Goal: Task Accomplishment & Management: Complete application form

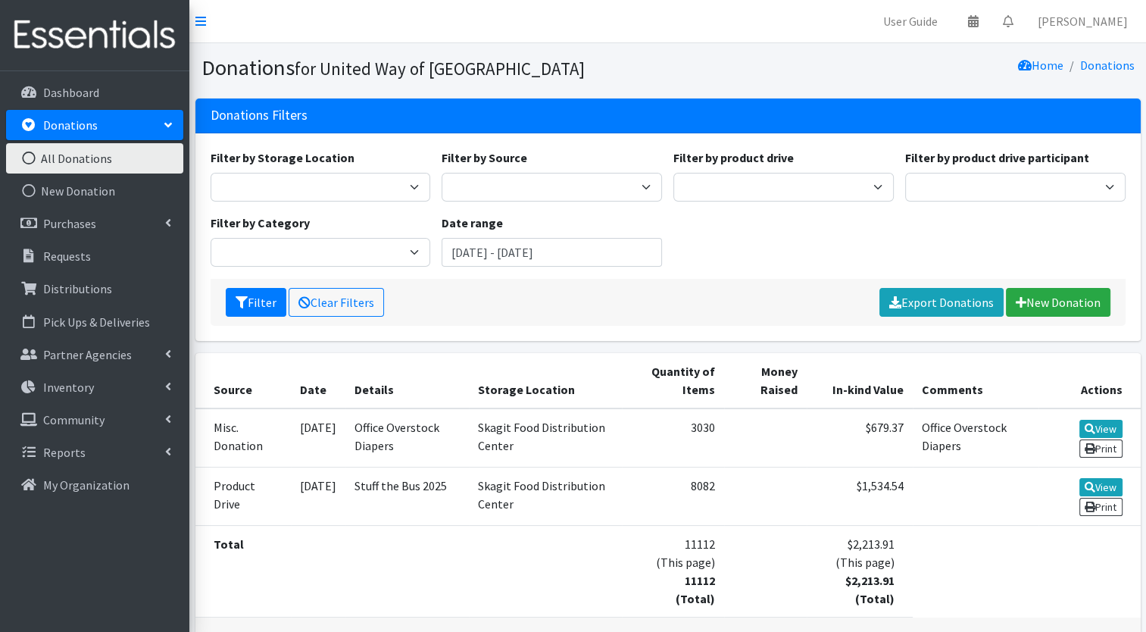
click at [117, 138] on link "Donations" at bounding box center [94, 125] width 177 height 30
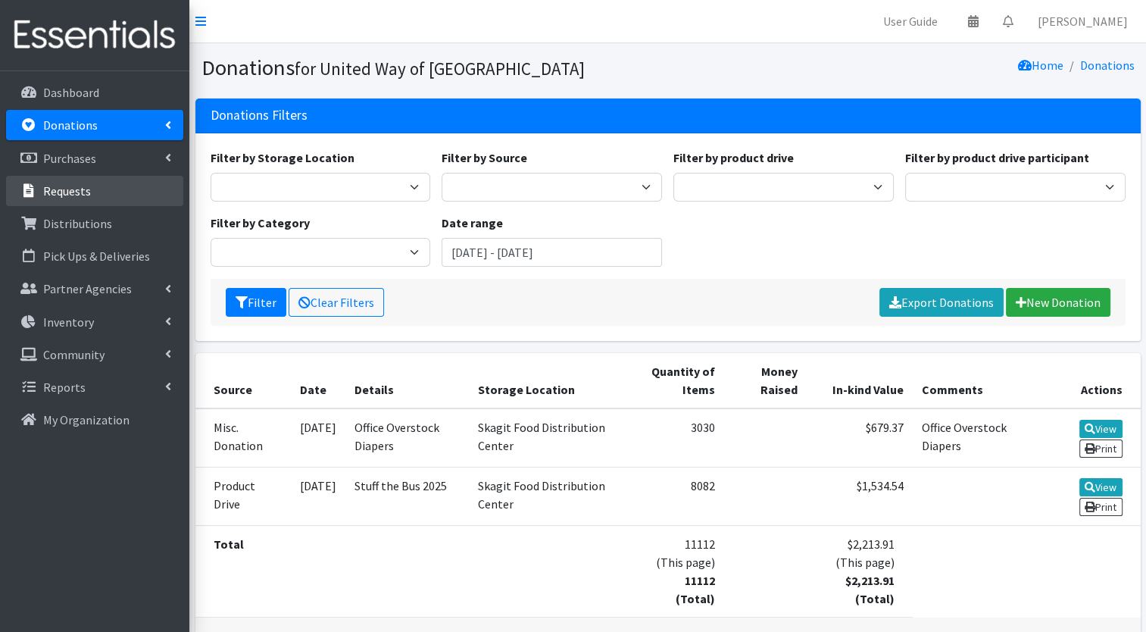
click at [107, 186] on link "Requests" at bounding box center [94, 191] width 177 height 30
click at [106, 202] on link "Requests" at bounding box center [94, 191] width 177 height 30
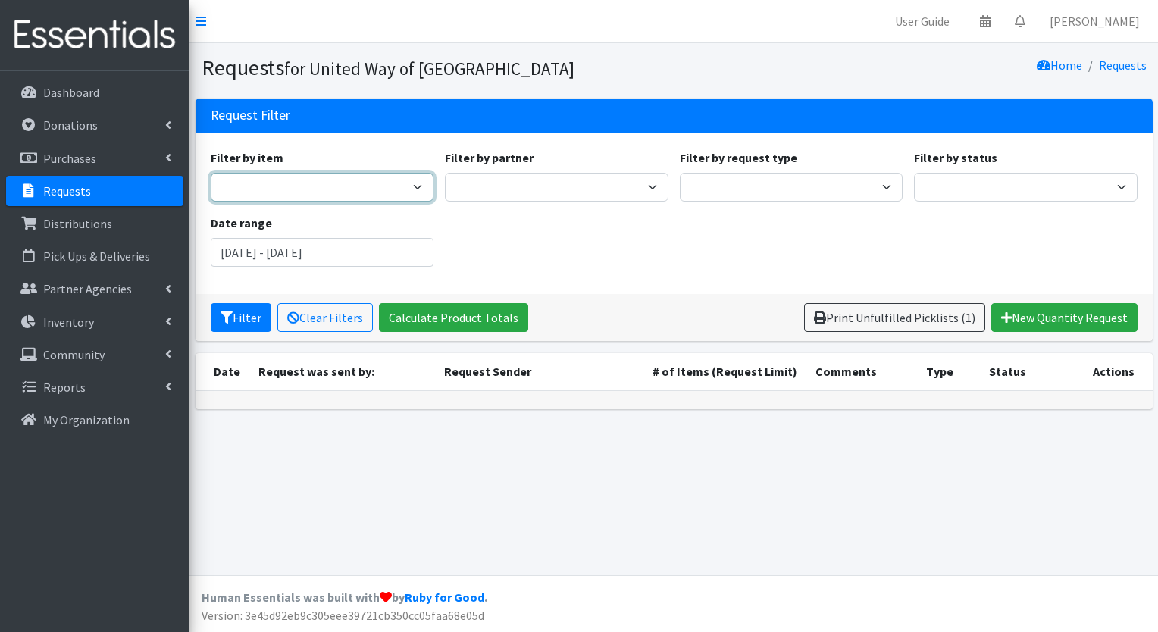
click at [299, 183] on select "Adult Diapers 3XLarge Adult Diapers Large Adult Diapers Medium Adult Diapers Sm…" at bounding box center [323, 187] width 224 height 29
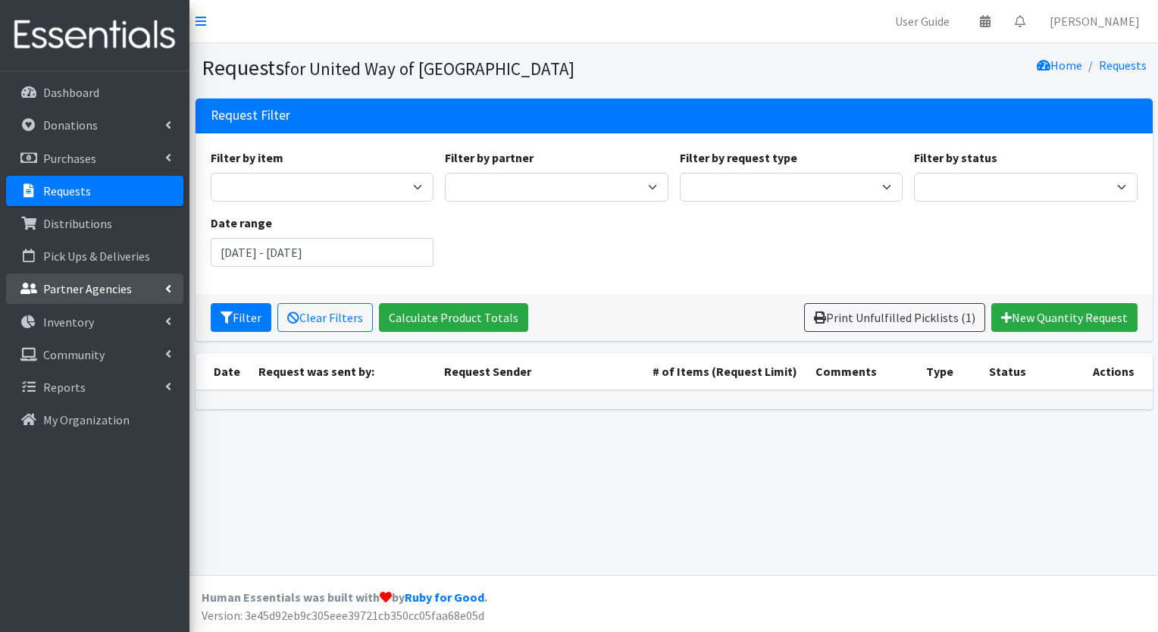
click at [155, 283] on link "Partner Agencies" at bounding box center [94, 289] width 177 height 30
click at [117, 150] on link "Purchases" at bounding box center [94, 158] width 177 height 30
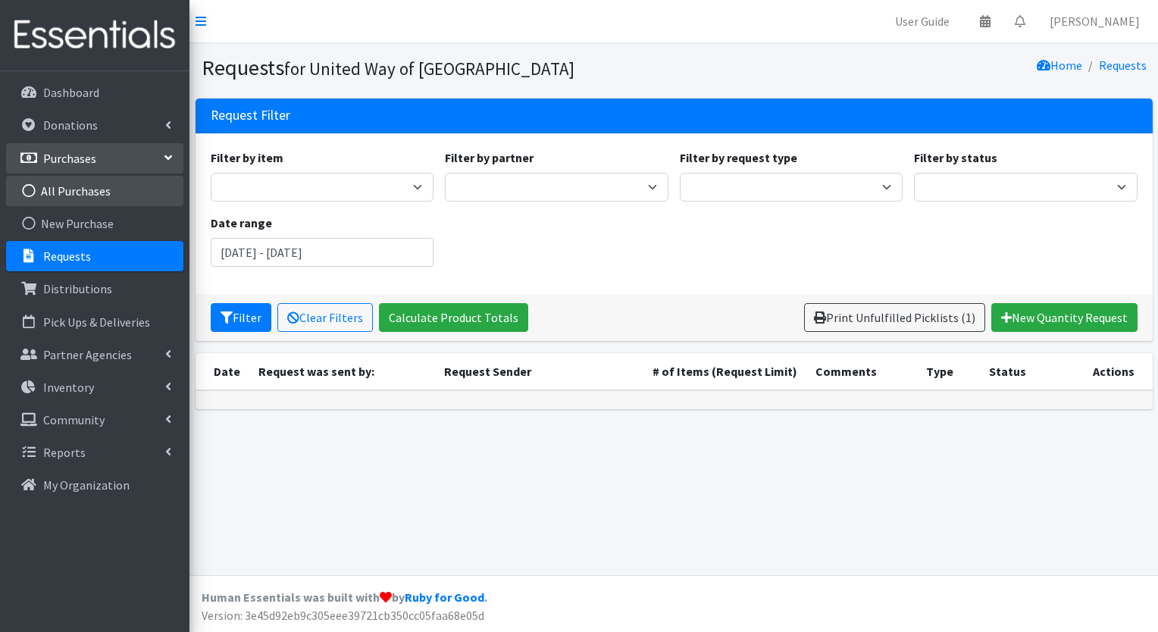
click at [99, 187] on link "All Purchases" at bounding box center [94, 191] width 177 height 30
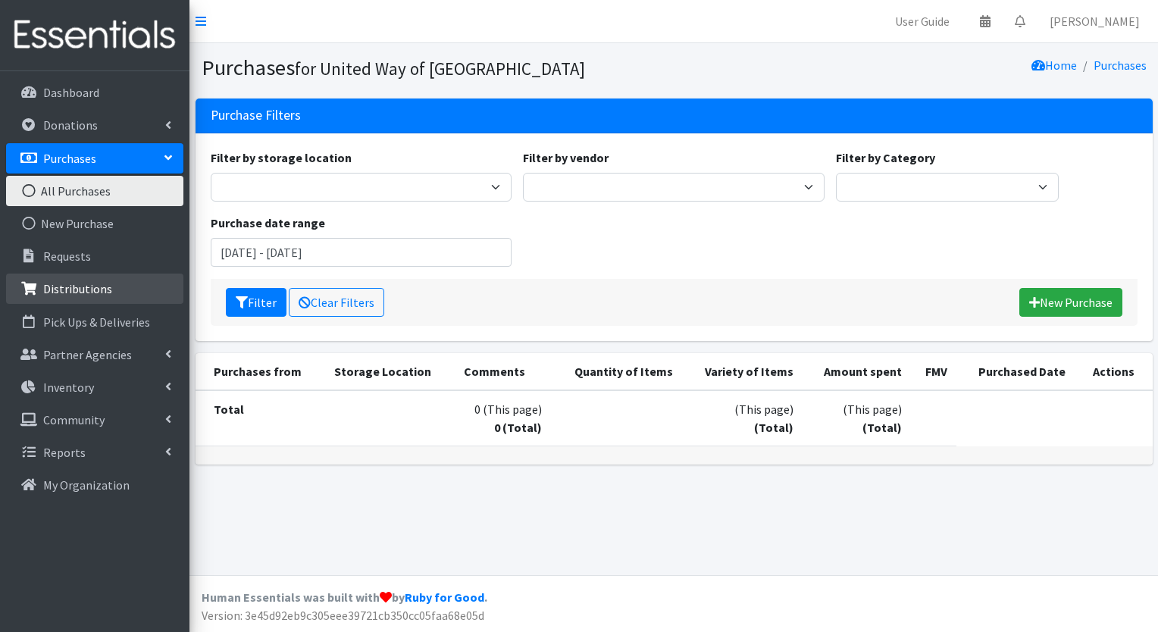
click at [117, 290] on link "Distributions" at bounding box center [94, 289] width 177 height 30
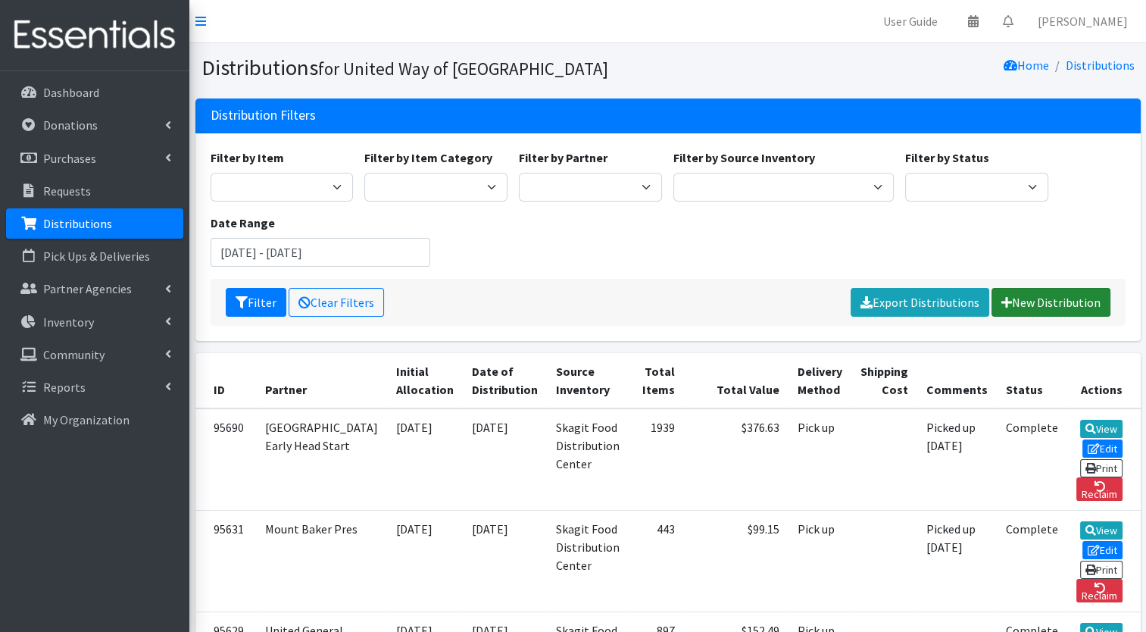
click at [1039, 296] on link "New Distribution" at bounding box center [1051, 302] width 119 height 29
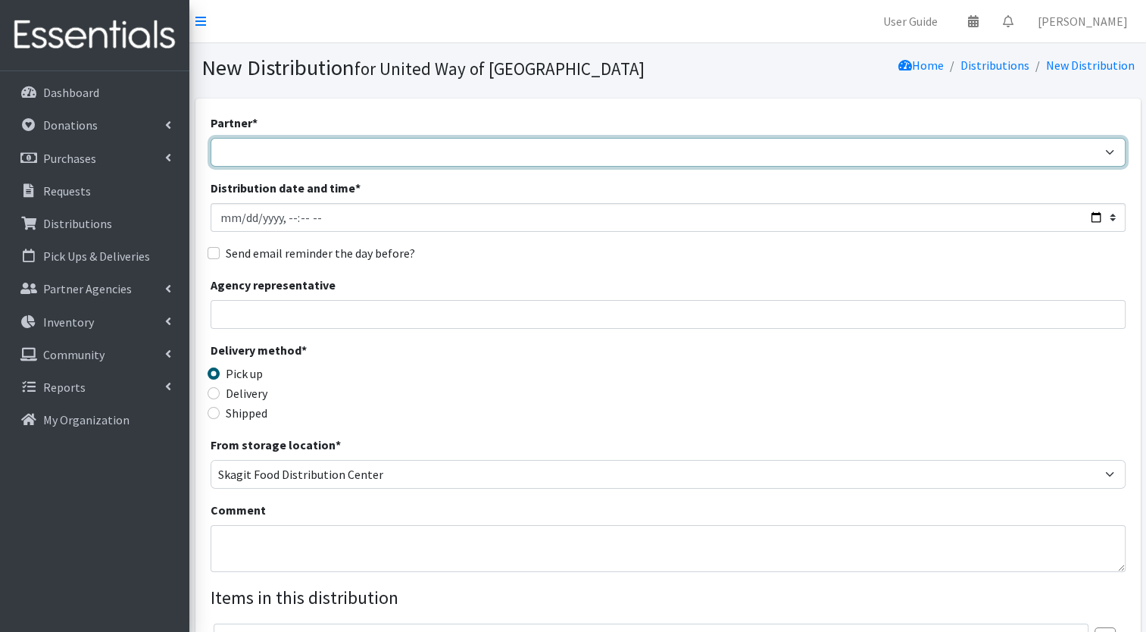
click at [869, 157] on select "Community Action of [GEOGRAPHIC_DATA] didgwalic Care Center Helping Hands Food …" at bounding box center [668, 152] width 915 height 29
select select "2059"
click at [211, 138] on select "Community Action of [GEOGRAPHIC_DATA] didgwalic Care Center Helping Hands Food …" at bounding box center [668, 152] width 915 height 29
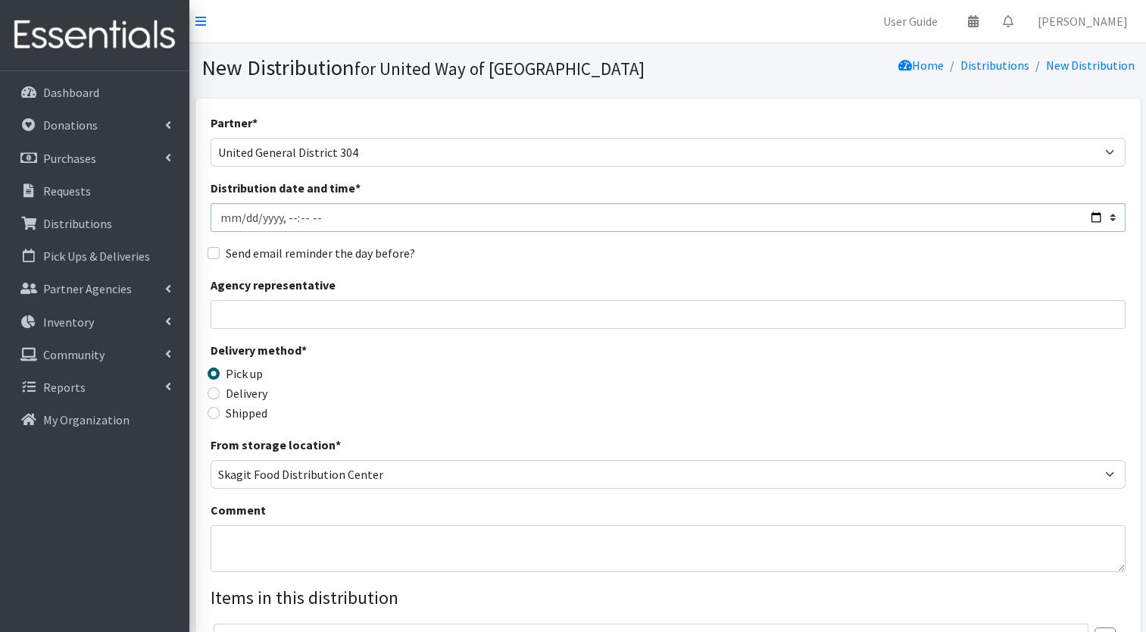
click at [588, 217] on input "Distribution date and time *" at bounding box center [668, 217] width 915 height 29
click at [1091, 221] on input "Distribution date and time *" at bounding box center [668, 217] width 915 height 29
type input "[DATE]T10:00"
click at [602, 249] on div "Send email reminder the day before?" at bounding box center [668, 253] width 915 height 18
click at [210, 250] on input "Send email reminder the day before?" at bounding box center [214, 253] width 12 height 12
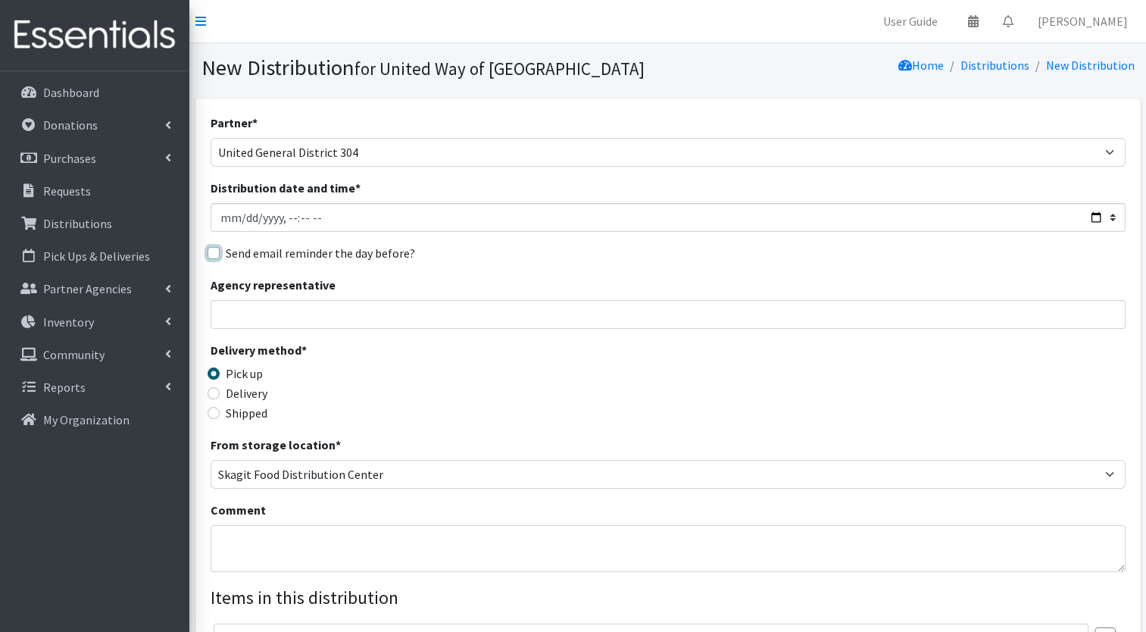
checkbox input "true"
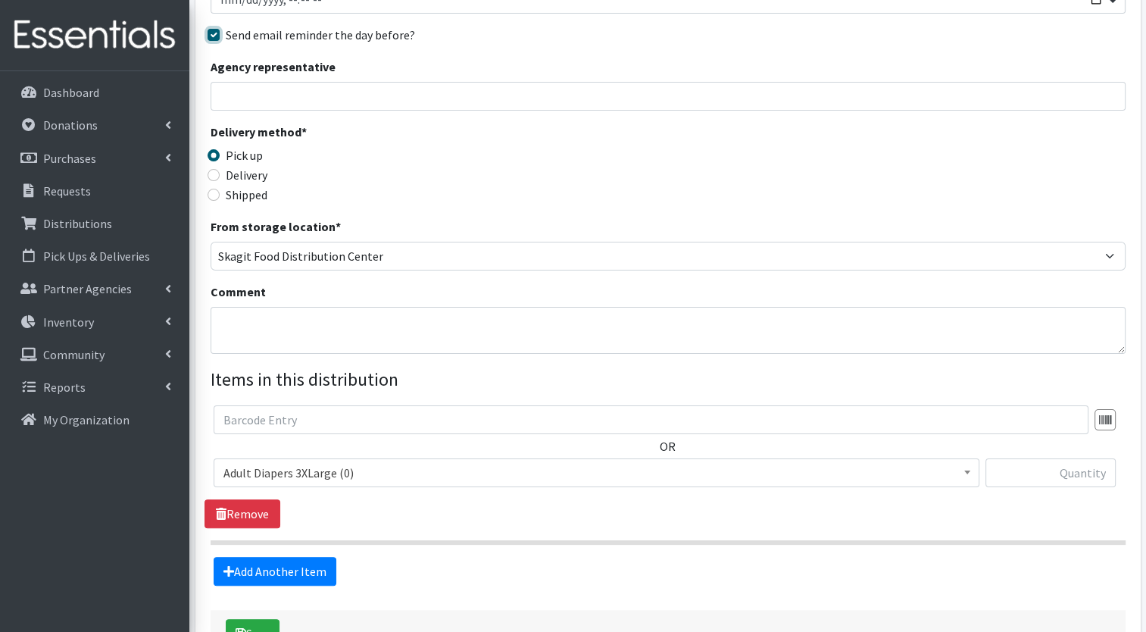
scroll to position [325, 0]
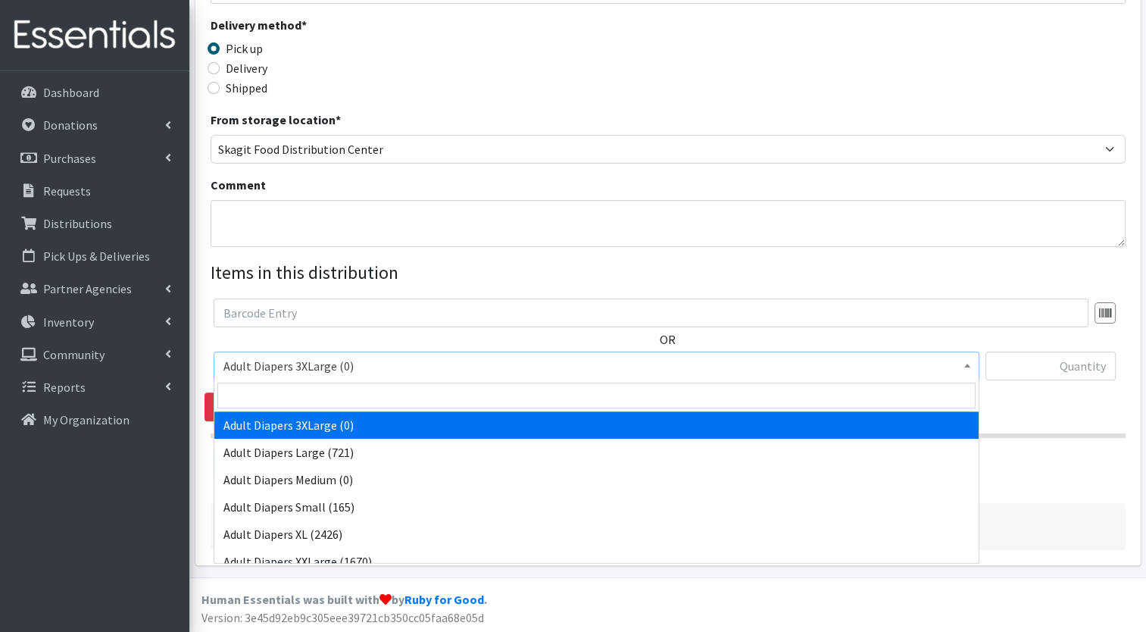
click at [624, 373] on span "Adult Diapers 3XLarge (0)" at bounding box center [597, 365] width 746 height 21
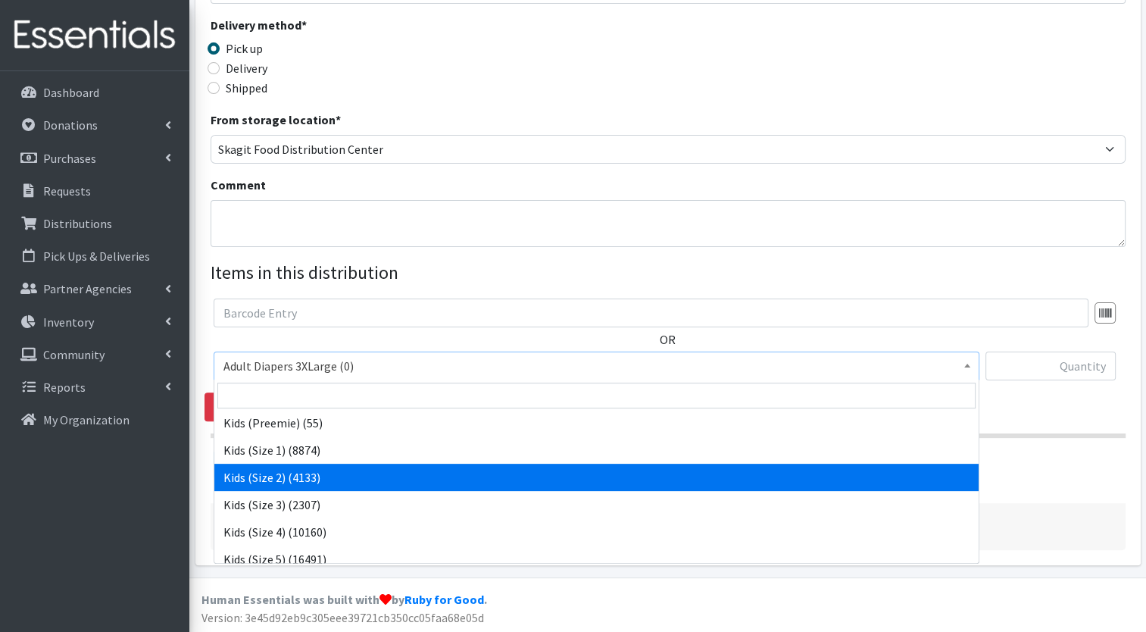
scroll to position [199, 0]
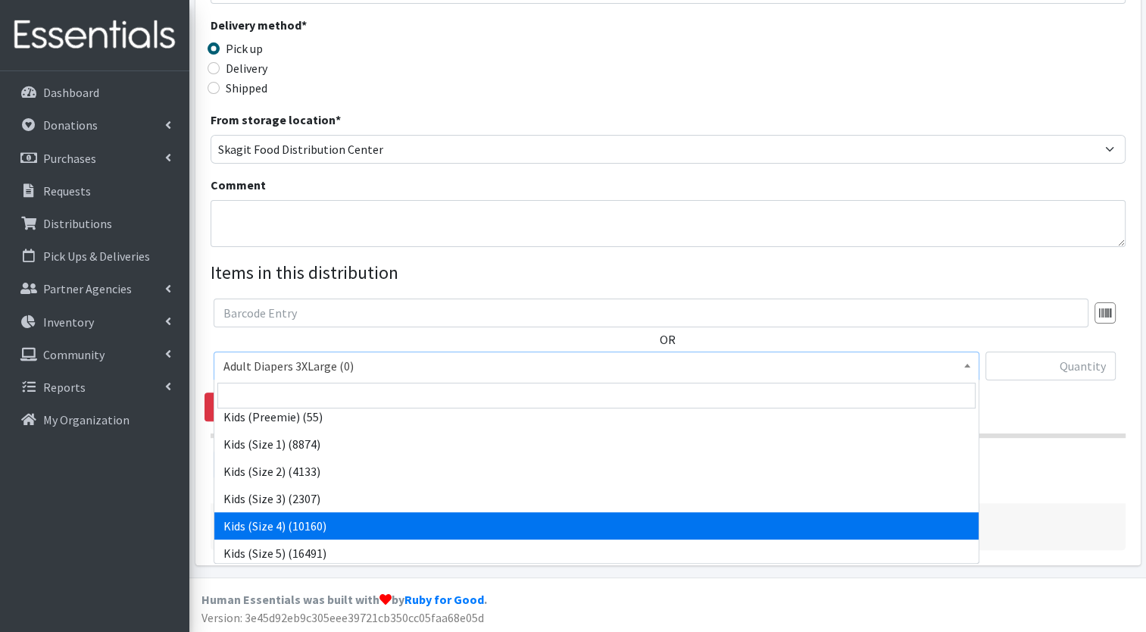
select select "7499"
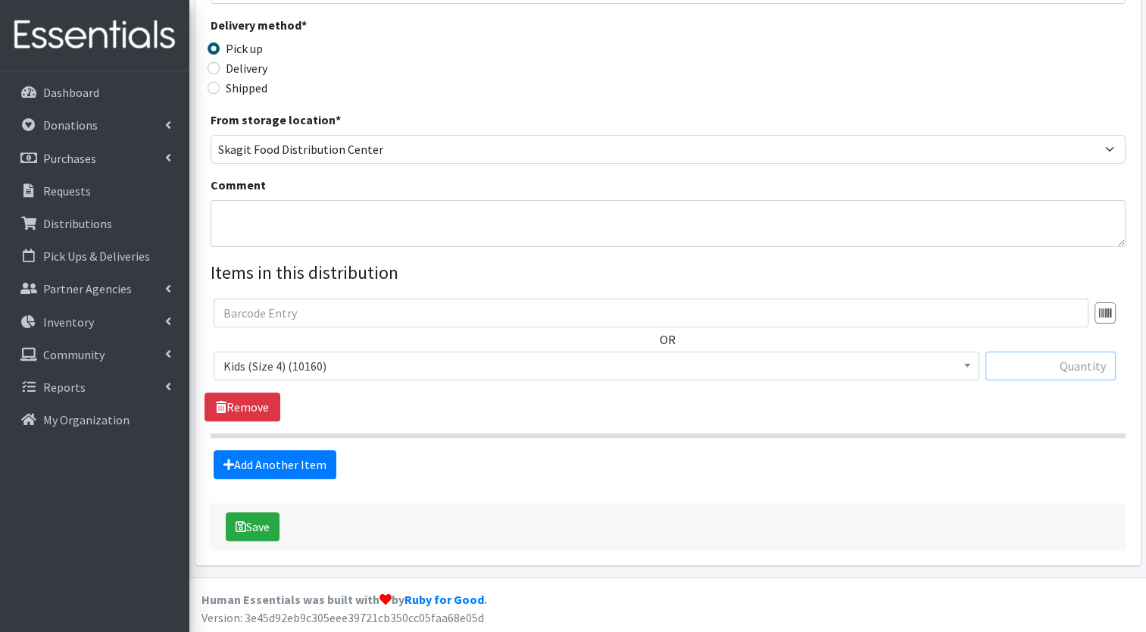
click at [1018, 371] on input "text" at bounding box center [1051, 366] width 130 height 29
type input "400"
click at [279, 462] on link "Add Another Item" at bounding box center [275, 464] width 123 height 29
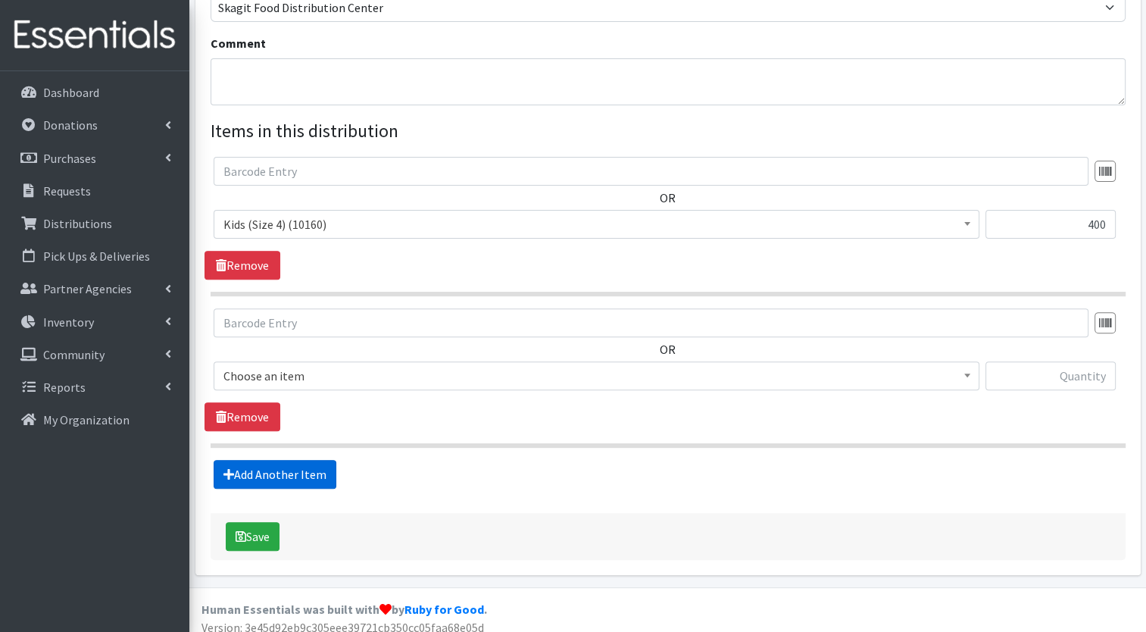
scroll to position [476, 0]
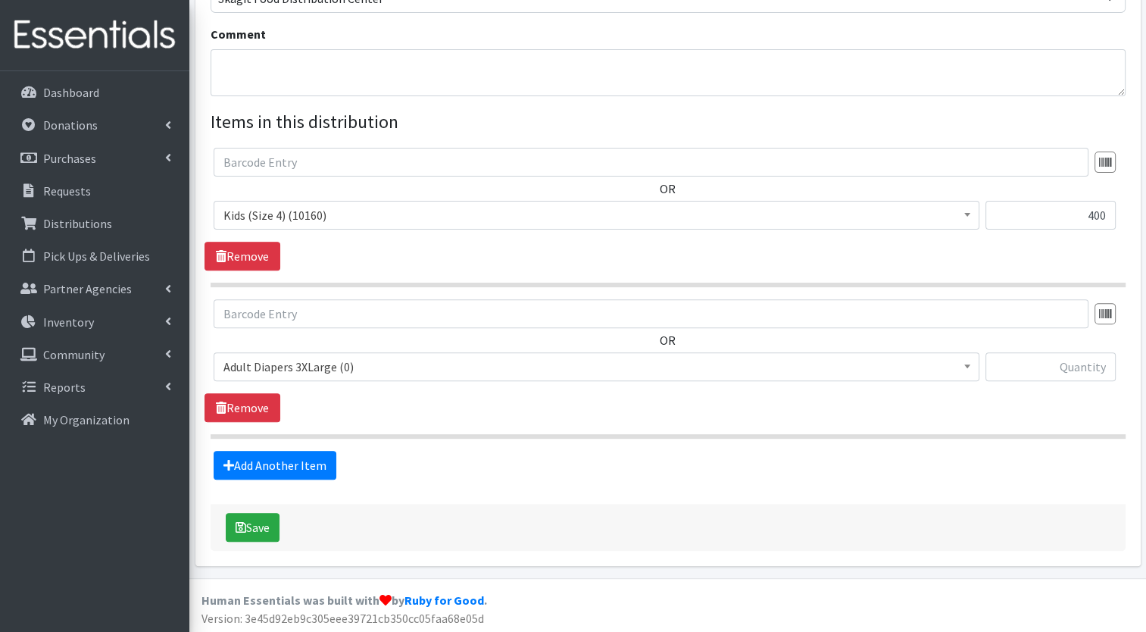
click at [408, 348] on div "OR Adult Diapers 3XLarge (0) Adult Diapers Large (721) Adult Diapers Medium (0)…" at bounding box center [668, 346] width 927 height 94
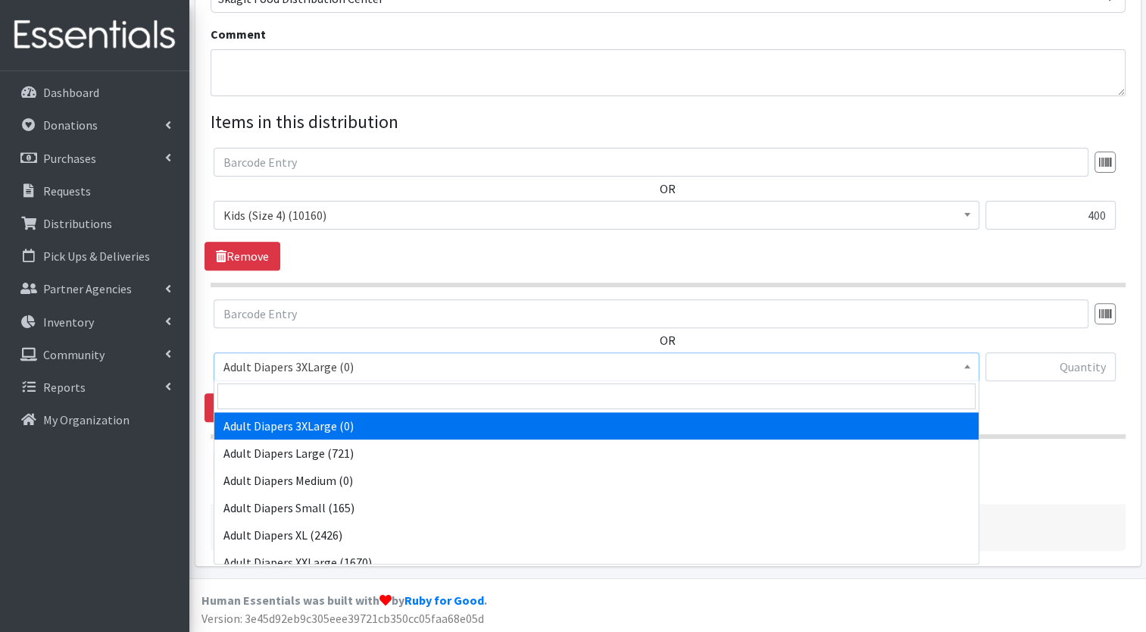
click at [406, 365] on span "Adult Diapers 3XLarge (0)" at bounding box center [597, 366] width 746 height 21
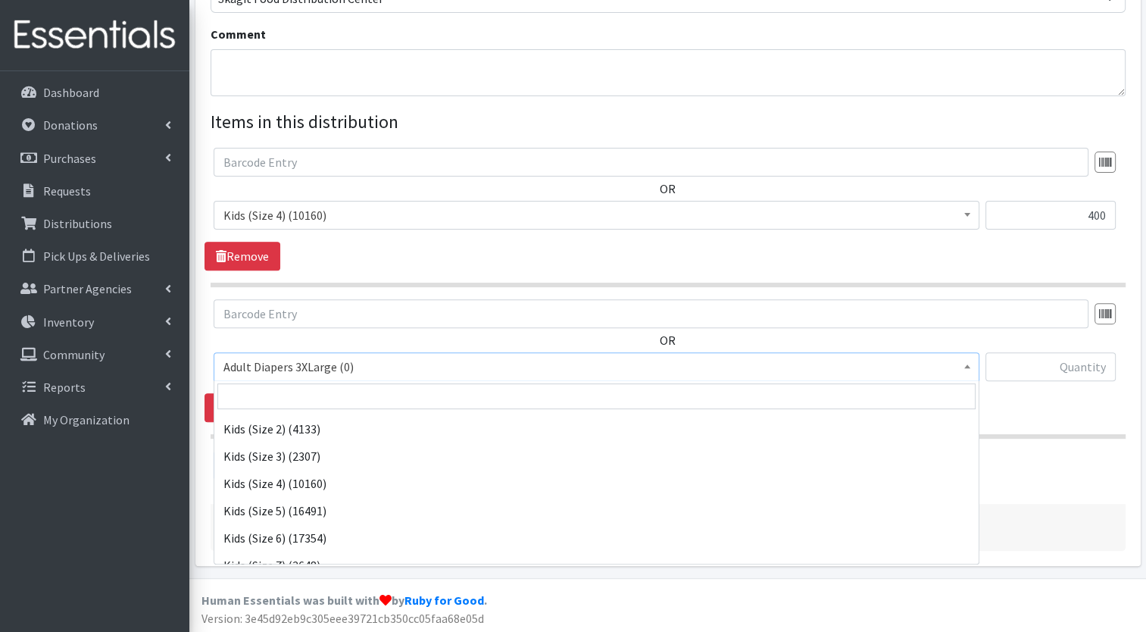
scroll to position [247, 0]
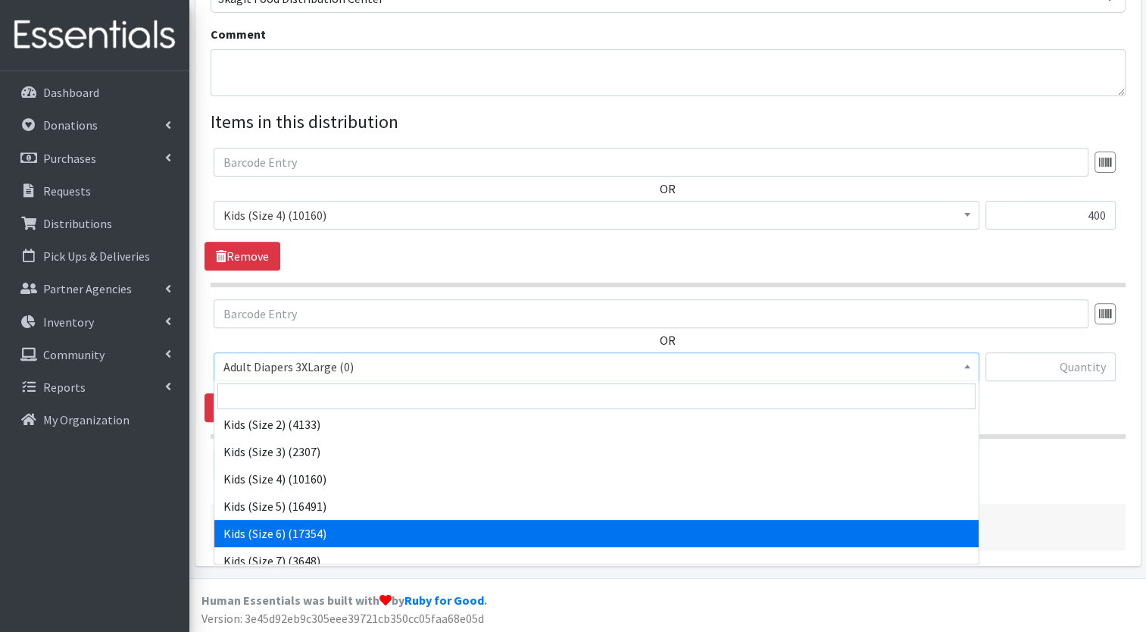
select select "7471"
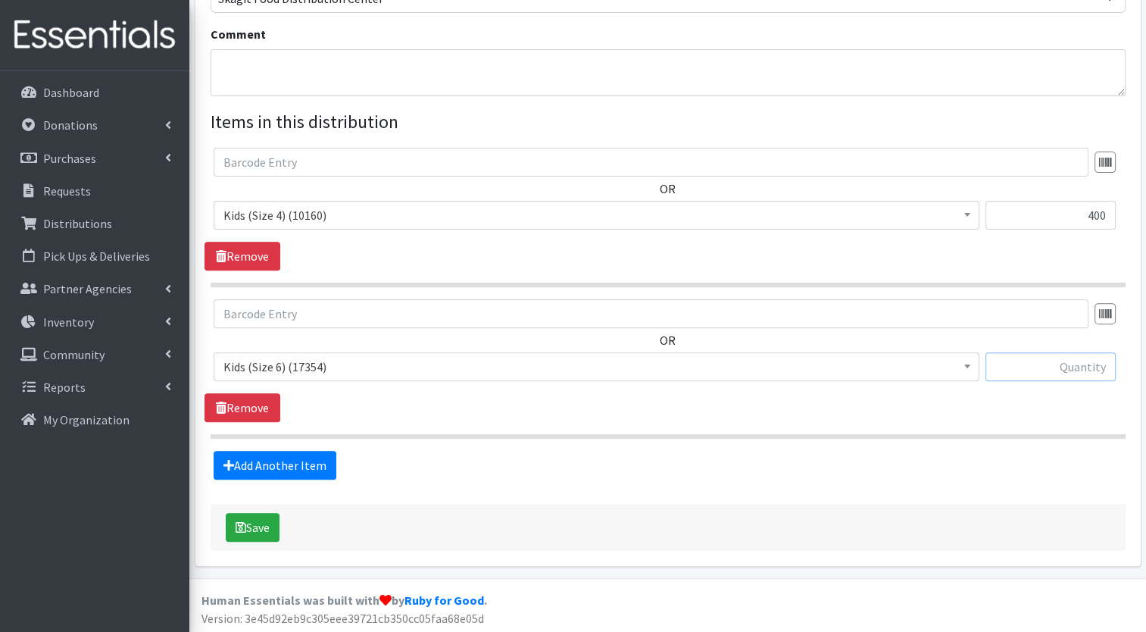
click at [1058, 374] on input "text" at bounding box center [1051, 366] width 130 height 29
type input "500"
click at [270, 466] on link "Add Another Item" at bounding box center [275, 465] width 123 height 29
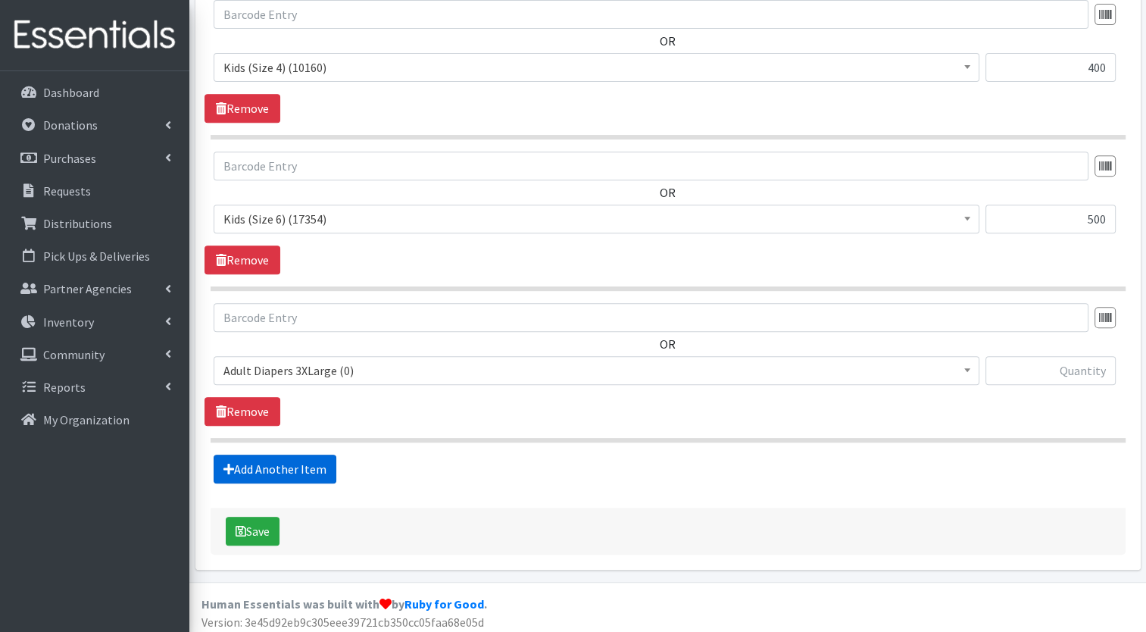
scroll to position [627, 0]
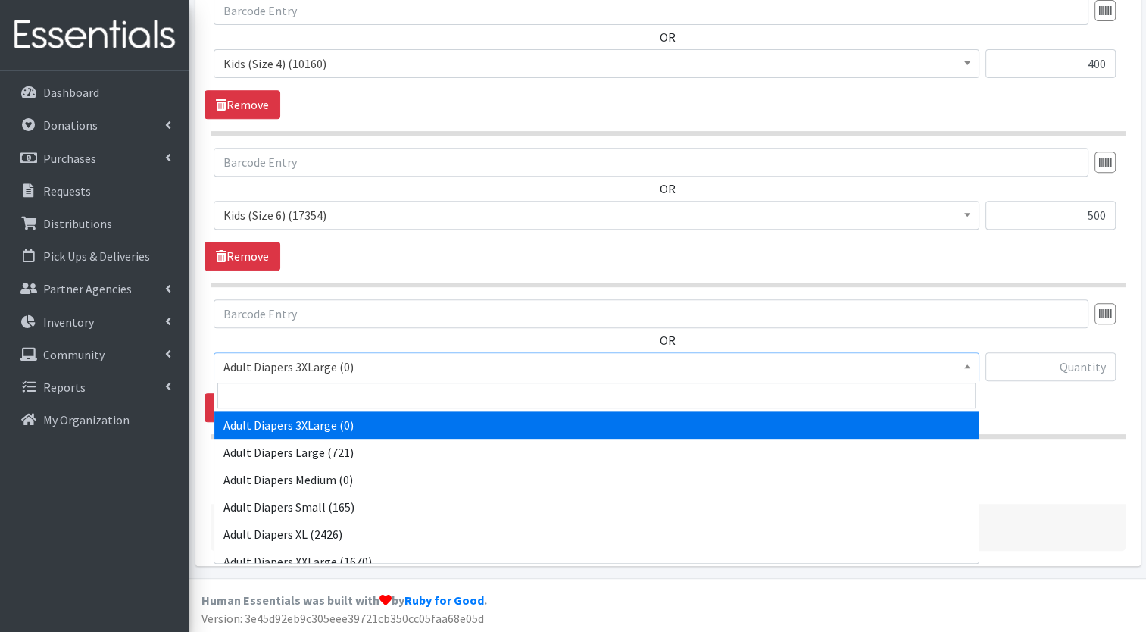
click at [377, 372] on span "Adult Diapers 3XLarge (0)" at bounding box center [597, 366] width 746 height 21
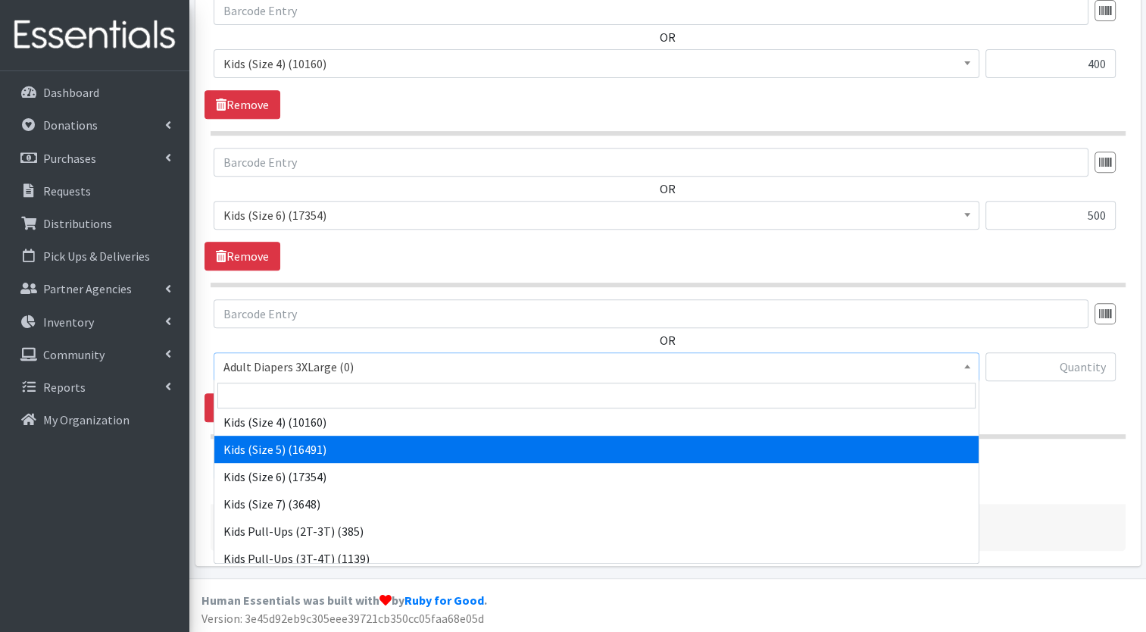
scroll to position [306, 0]
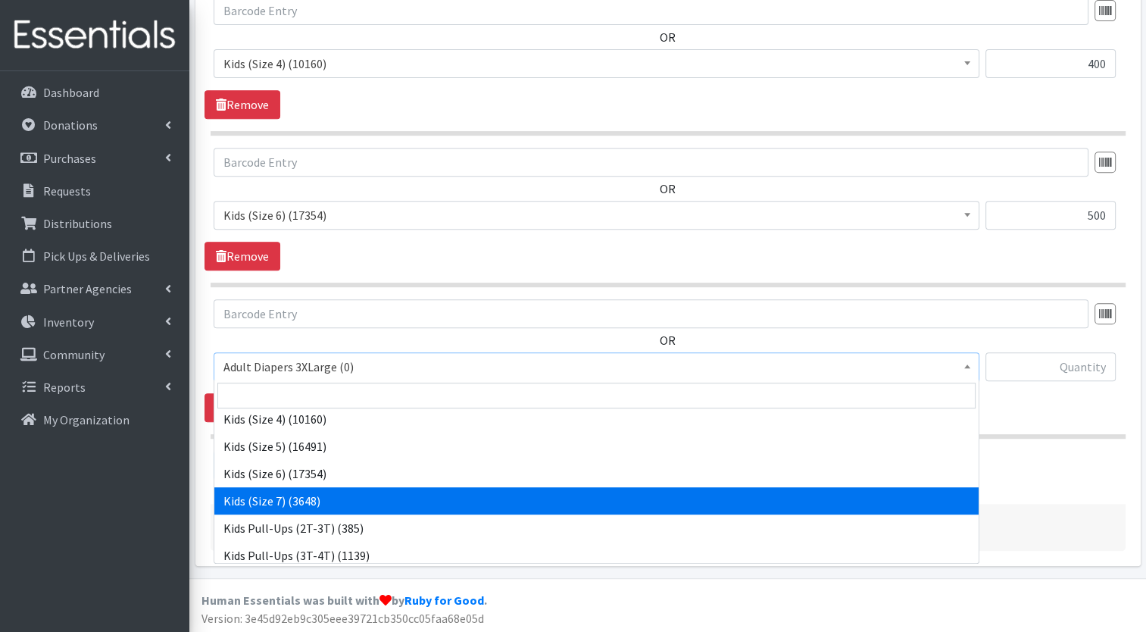
select select "12361"
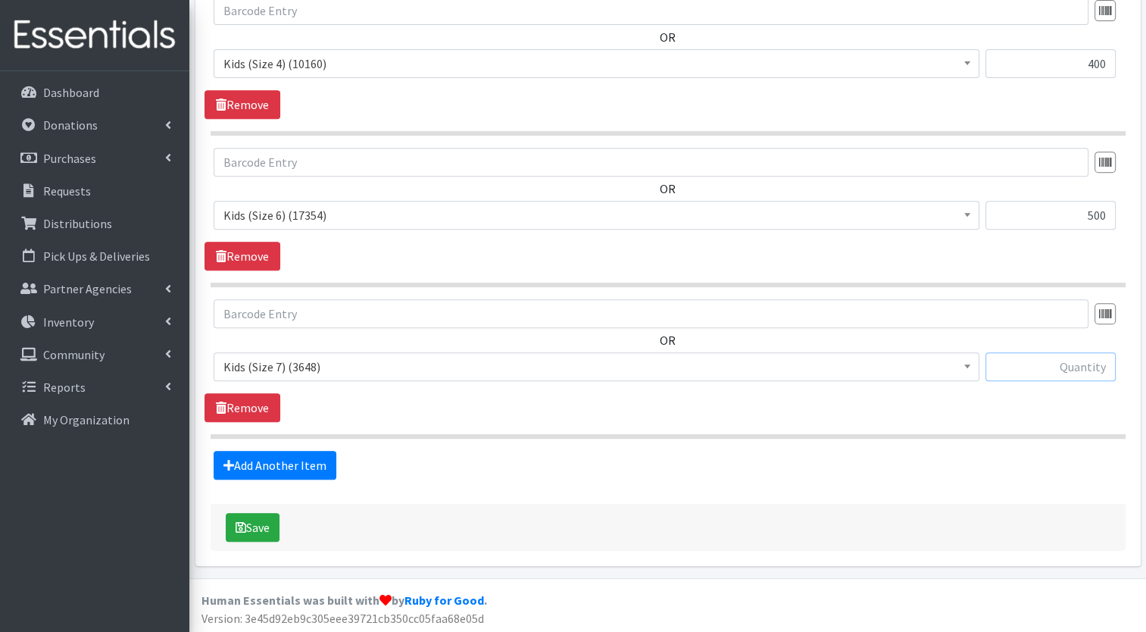
click at [1015, 375] on input "text" at bounding box center [1051, 366] width 130 height 29
type input "300"
click at [317, 459] on link "Add Another Item" at bounding box center [275, 465] width 123 height 29
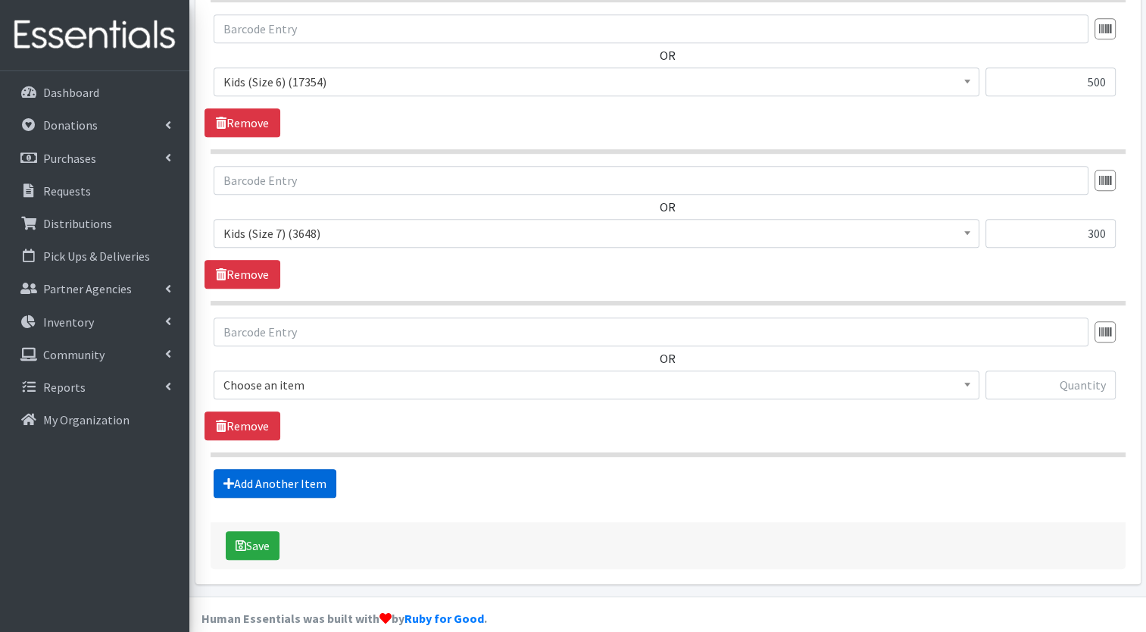
scroll to position [778, 0]
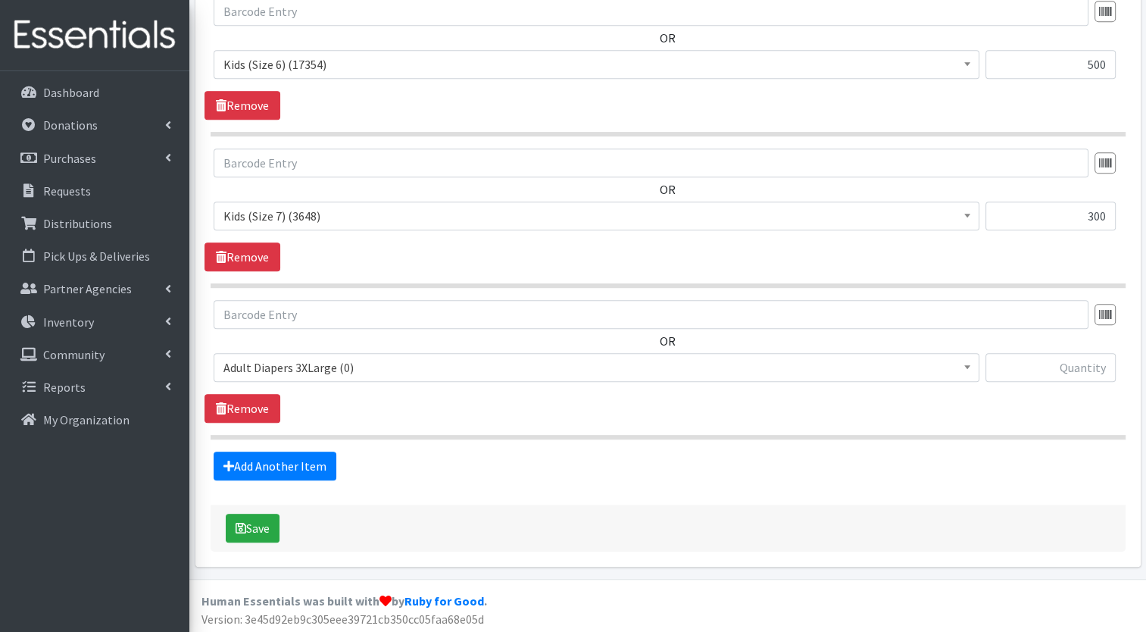
click at [405, 372] on span "Adult Diapers 3XLarge (0)" at bounding box center [597, 367] width 746 height 21
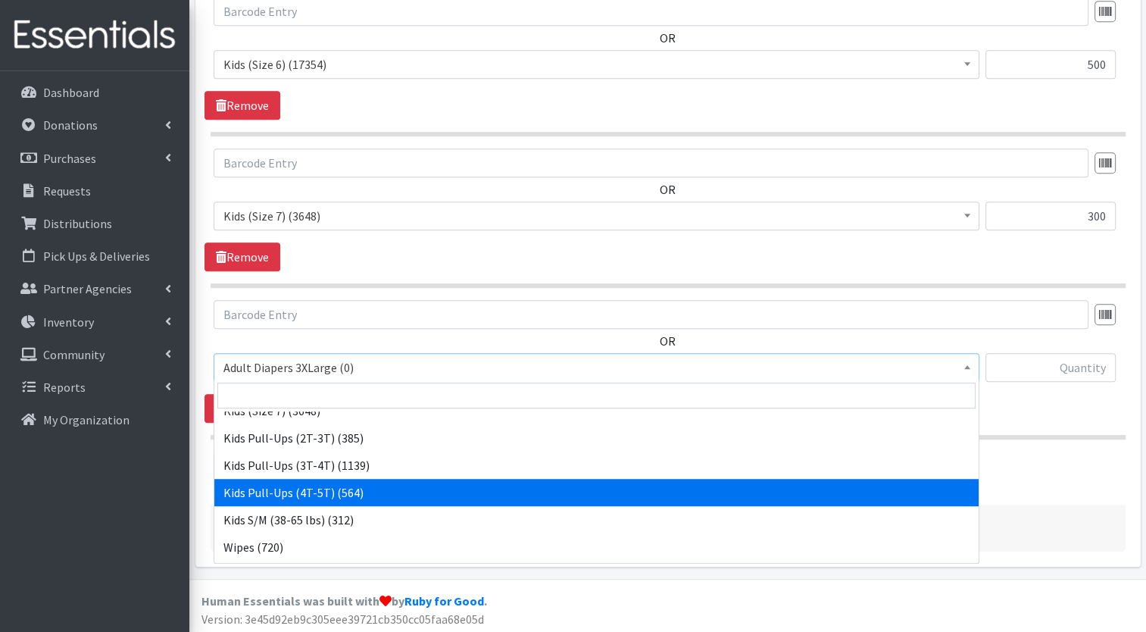
scroll to position [421, 0]
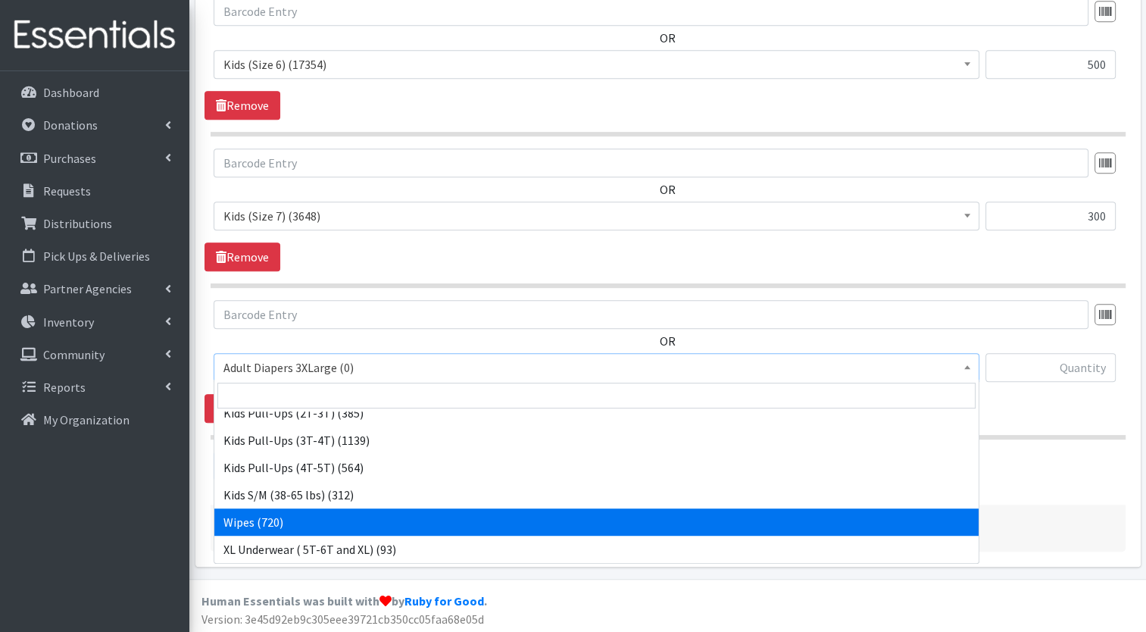
select select "8908"
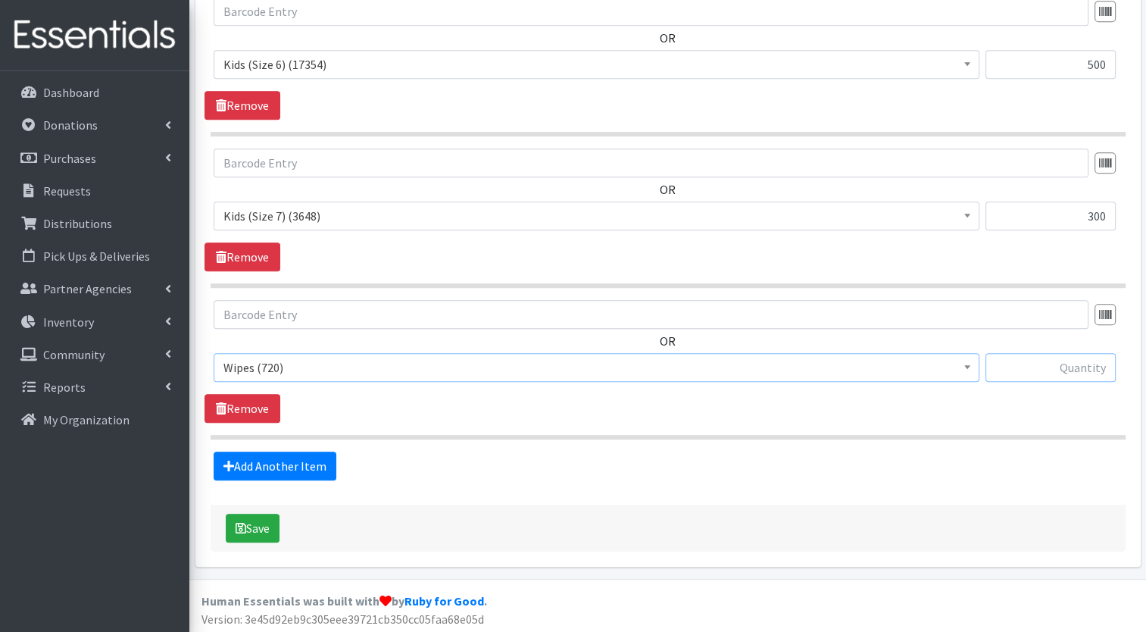
click at [1037, 358] on input "text" at bounding box center [1051, 367] width 130 height 29
type input "30"
click at [271, 519] on button "Save" at bounding box center [253, 528] width 54 height 29
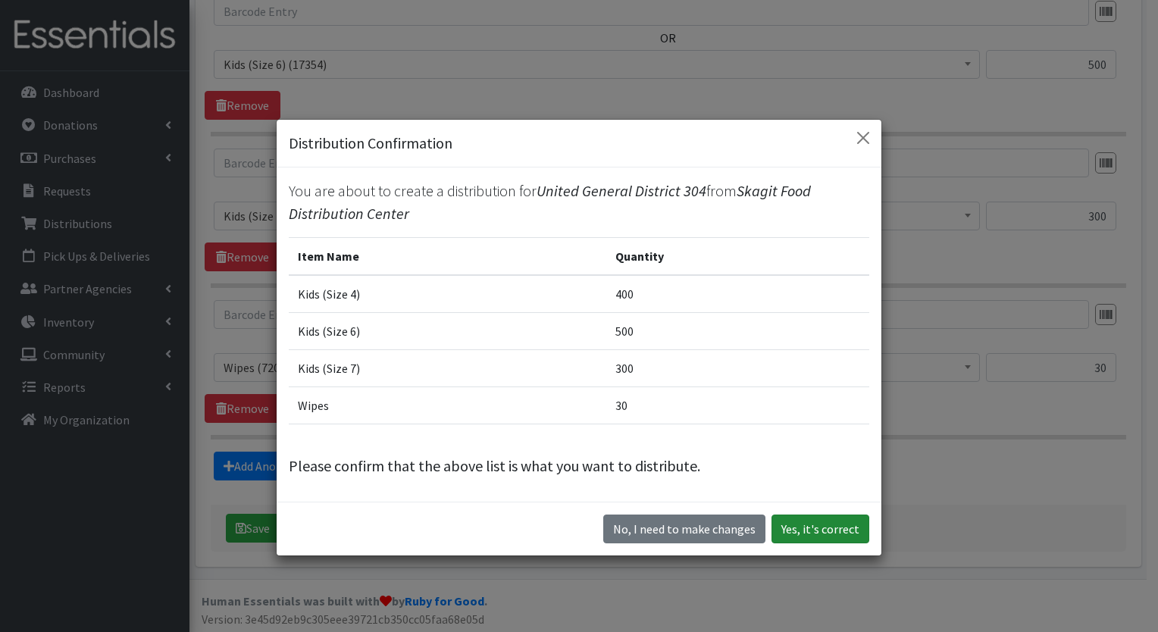
click at [823, 526] on button "Yes, it's correct" at bounding box center [820, 529] width 98 height 29
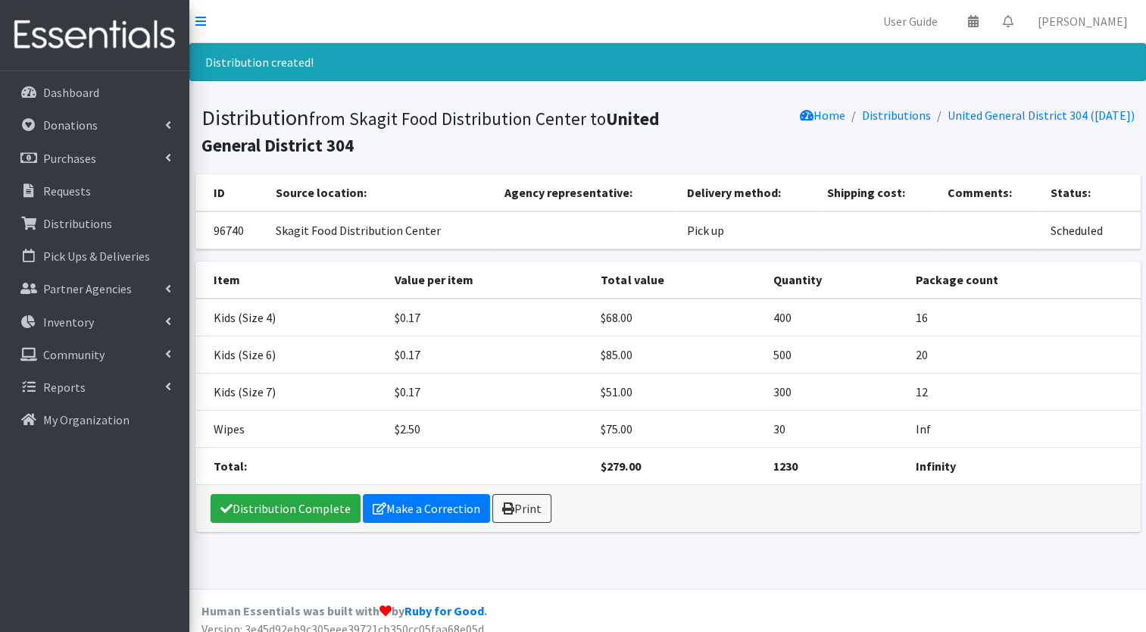
click at [521, 514] on link "Print" at bounding box center [522, 508] width 59 height 29
click at [417, 505] on link "Make a Correction" at bounding box center [426, 508] width 127 height 29
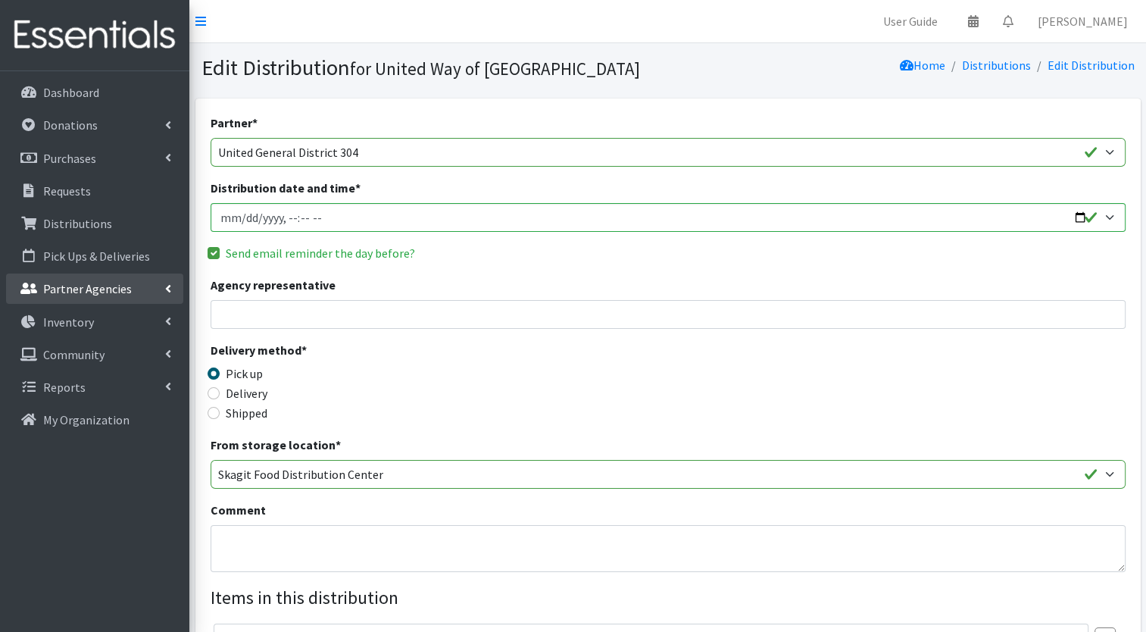
click at [123, 283] on p "Partner Agencies" at bounding box center [87, 288] width 89 height 15
click at [108, 324] on link "All Partners" at bounding box center [94, 322] width 177 height 30
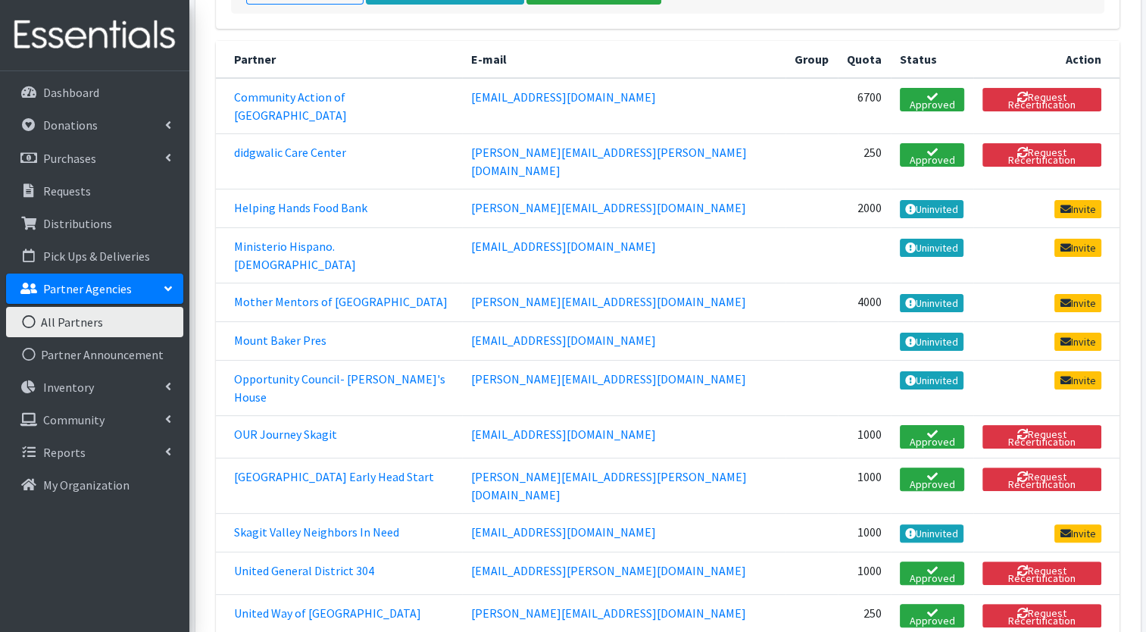
scroll to position [252, 0]
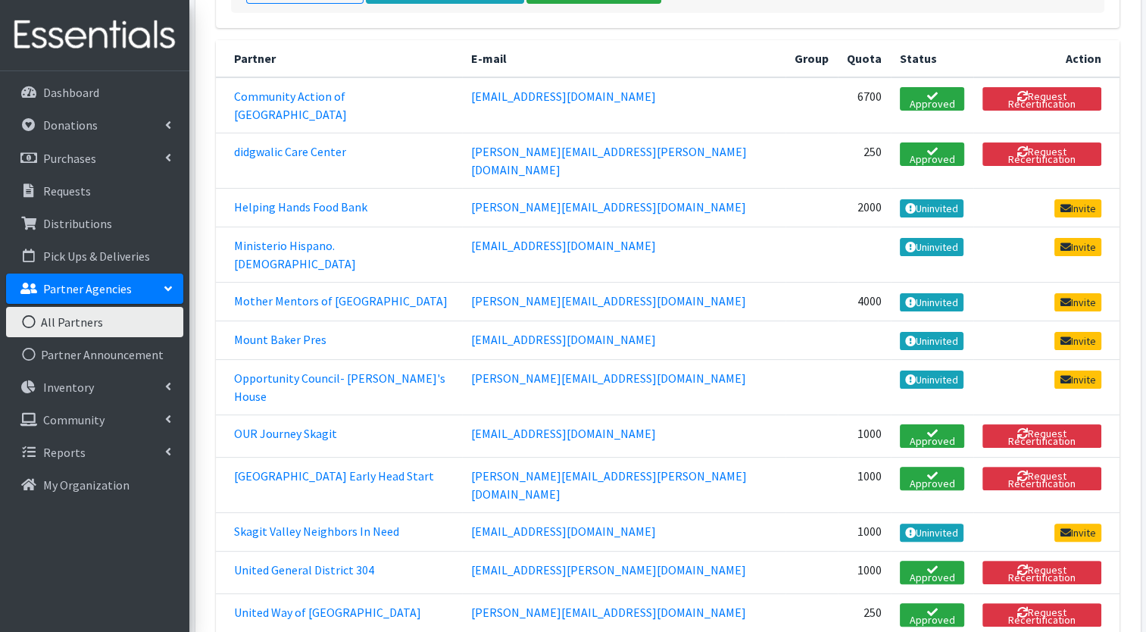
click at [686, 562] on link "sydney.costello@unitedgeneral.org" at bounding box center [608, 569] width 275 height 15
click at [94, 220] on p "Distributions" at bounding box center [77, 223] width 69 height 15
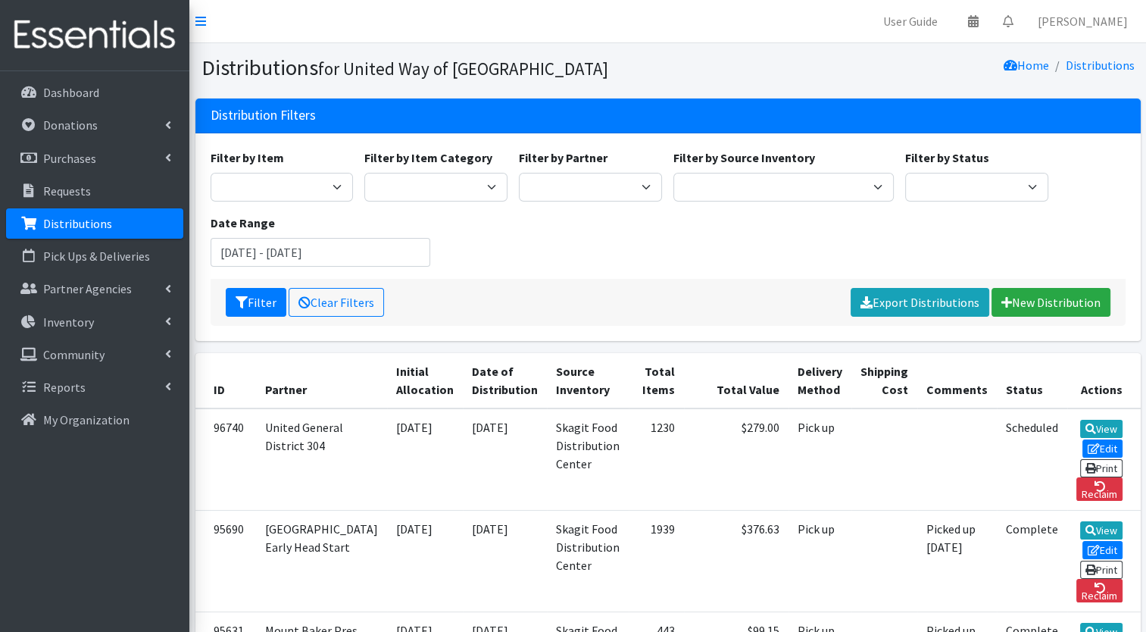
click at [1097, 459] on link "Print" at bounding box center [1102, 468] width 43 height 18
